Goal: Information Seeking & Learning: Learn about a topic

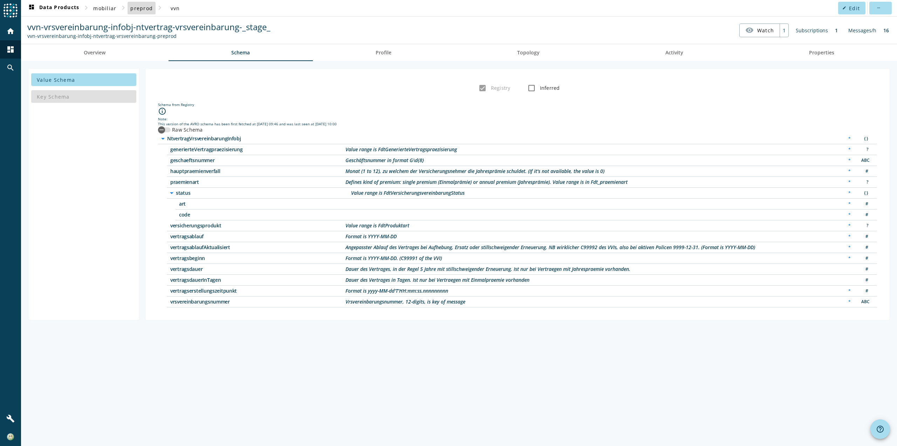
click at [144, 9] on span "preprod" at bounding box center [141, 8] width 22 height 7
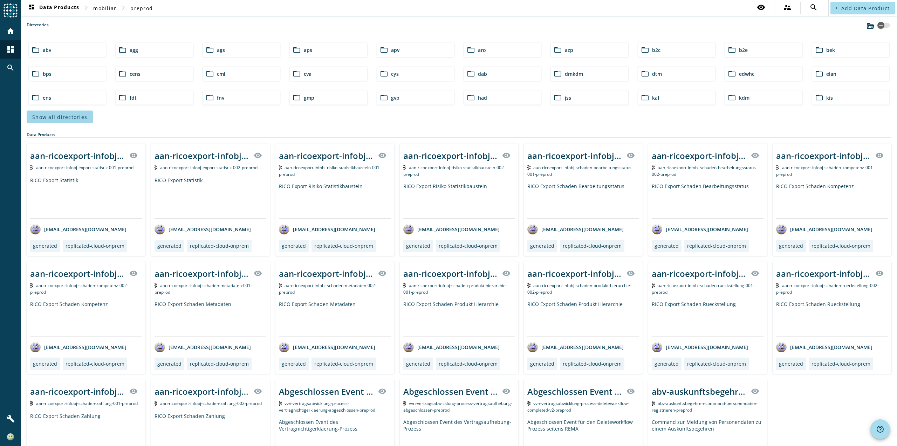
click at [62, 117] on span "Show all directories" at bounding box center [59, 117] width 55 height 7
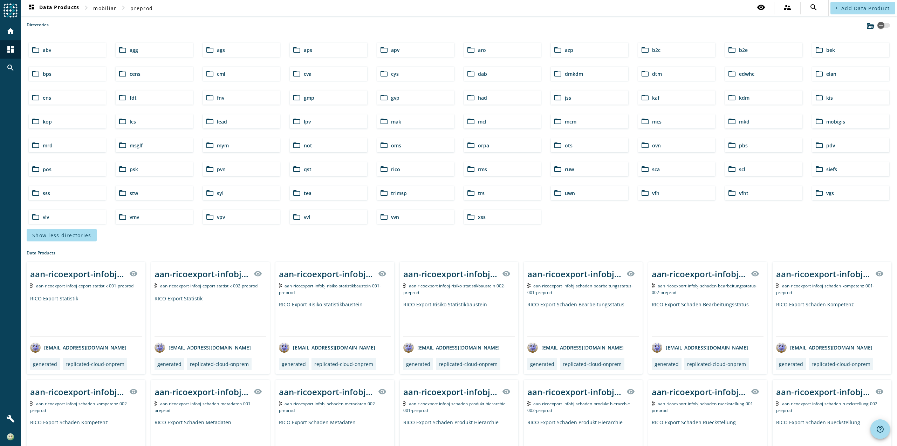
click at [408, 218] on div "folder_open vvn" at bounding box center [415, 217] width 77 height 14
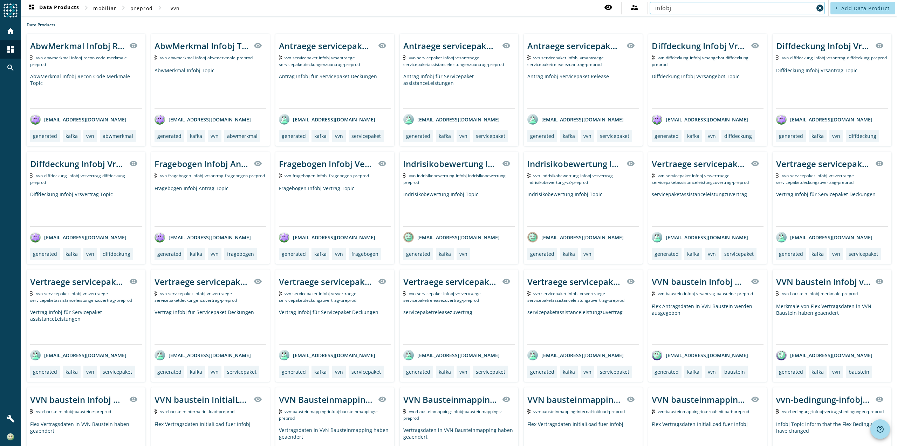
drag, startPoint x: 673, startPoint y: 14, endPoint x: 679, endPoint y: 9, distance: 7.2
click at [676, 11] on div "infobj" at bounding box center [735, 8] width 158 height 13
click at [681, 7] on input "infobj" at bounding box center [735, 8] width 158 height 8
paste input "vvn-vrsvereinbarung-infobj-ntvertrag-vrsvereinbarung"
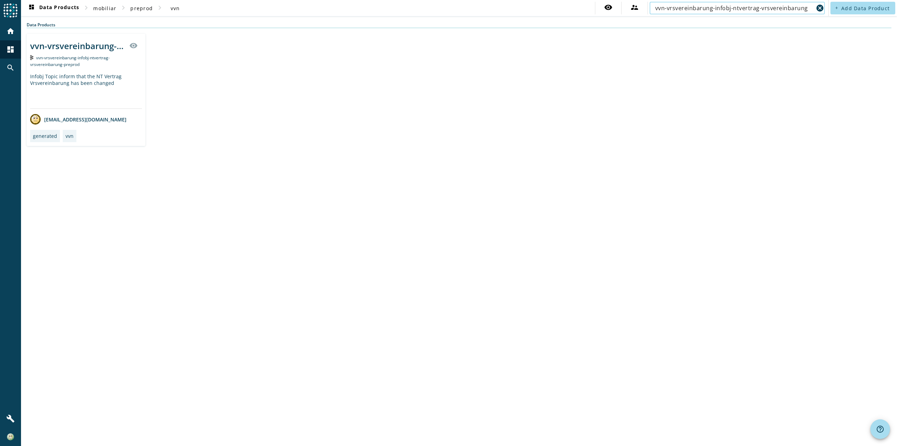
type input "vvn-vrsvereinbarung-infobj-ntvertrag-vrsvereinbarung"
click at [120, 88] on div "Infobj Topic inform that the NT Vertrag Vrsvereinbarung has been changed" at bounding box center [86, 90] width 112 height 35
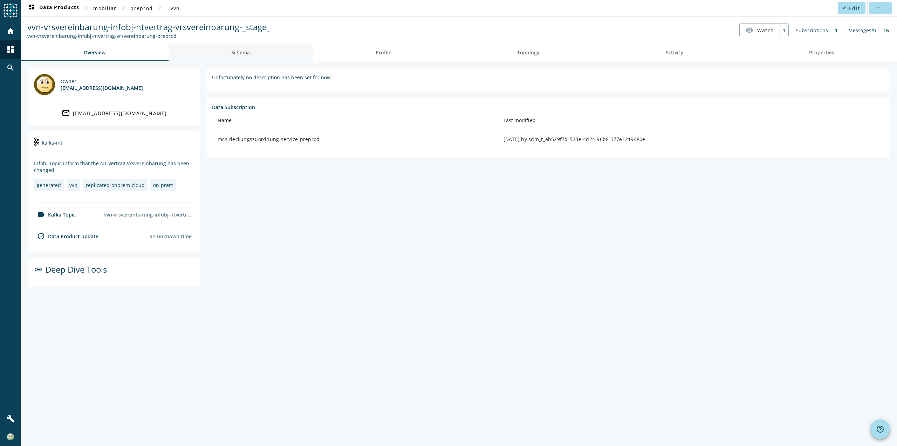
click at [237, 58] on span "Schema" at bounding box center [240, 52] width 19 height 17
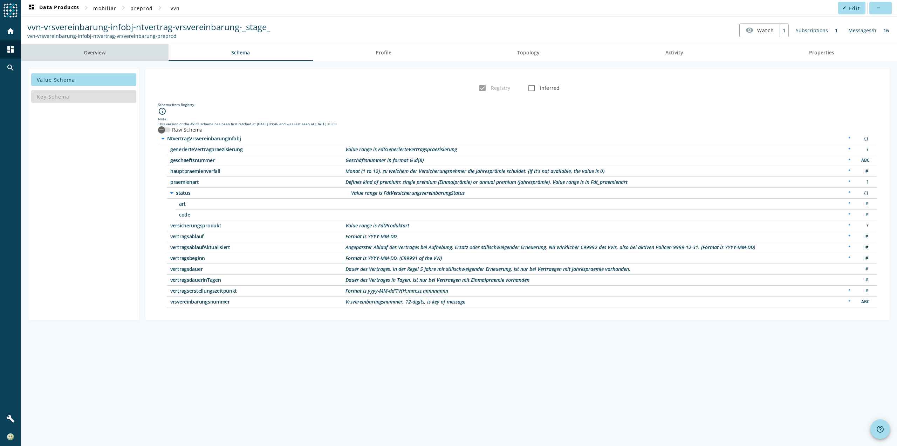
click at [118, 48] on link "Overview" at bounding box center [95, 52] width 148 height 17
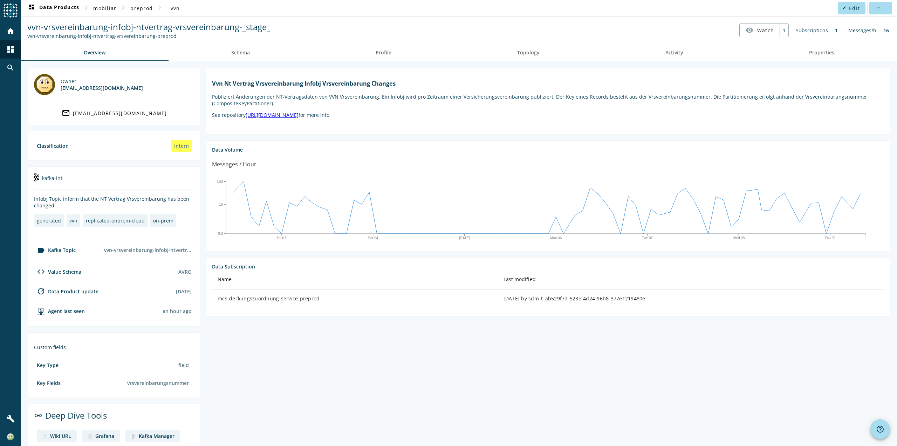
click at [399, 43] on div "dashboard Data Products chevron_right mobiliar chevron_right preprod chevron_ri…" at bounding box center [459, 237] width 876 height 475
click at [379, 52] on span "Profile" at bounding box center [384, 52] width 16 height 5
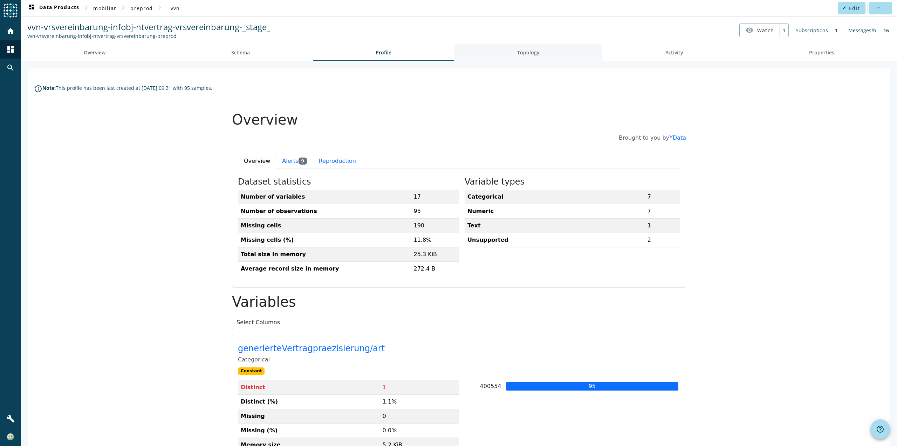
click at [501, 55] on link "Topology" at bounding box center [528, 52] width 148 height 17
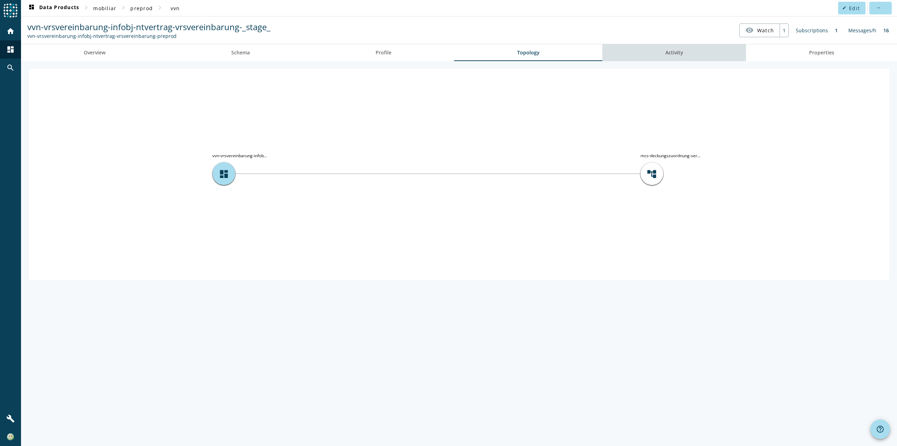
click at [672, 54] on span "Activity" at bounding box center [675, 52] width 18 height 5
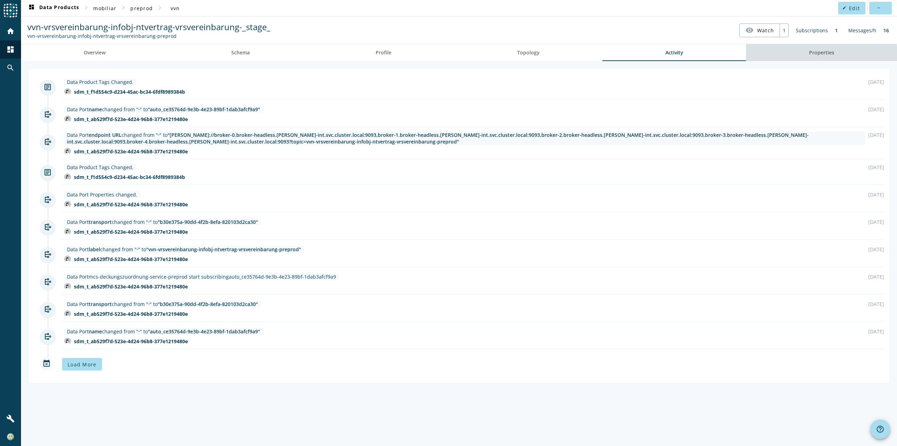
click at [796, 55] on link "Properties" at bounding box center [821, 52] width 151 height 17
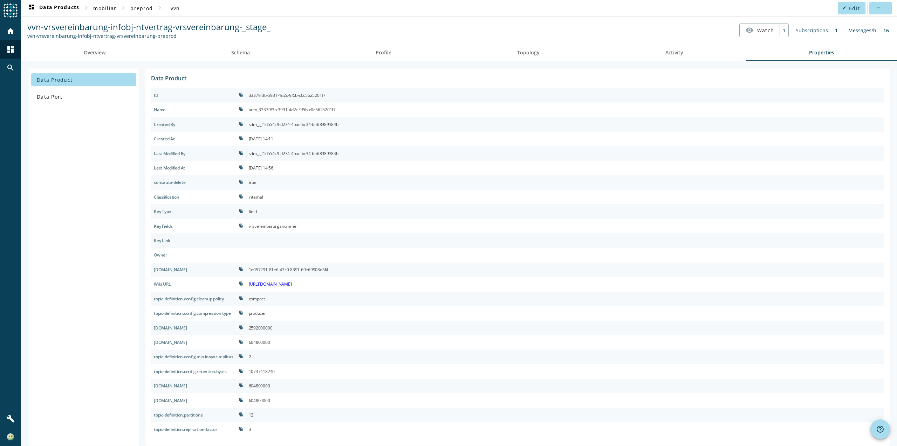
click at [64, 171] on div "Data Product Data Port" at bounding box center [83, 257] width 111 height 378
click at [97, 53] on span "Overview" at bounding box center [95, 52] width 22 height 5
